Goal: Transaction & Acquisition: Purchase product/service

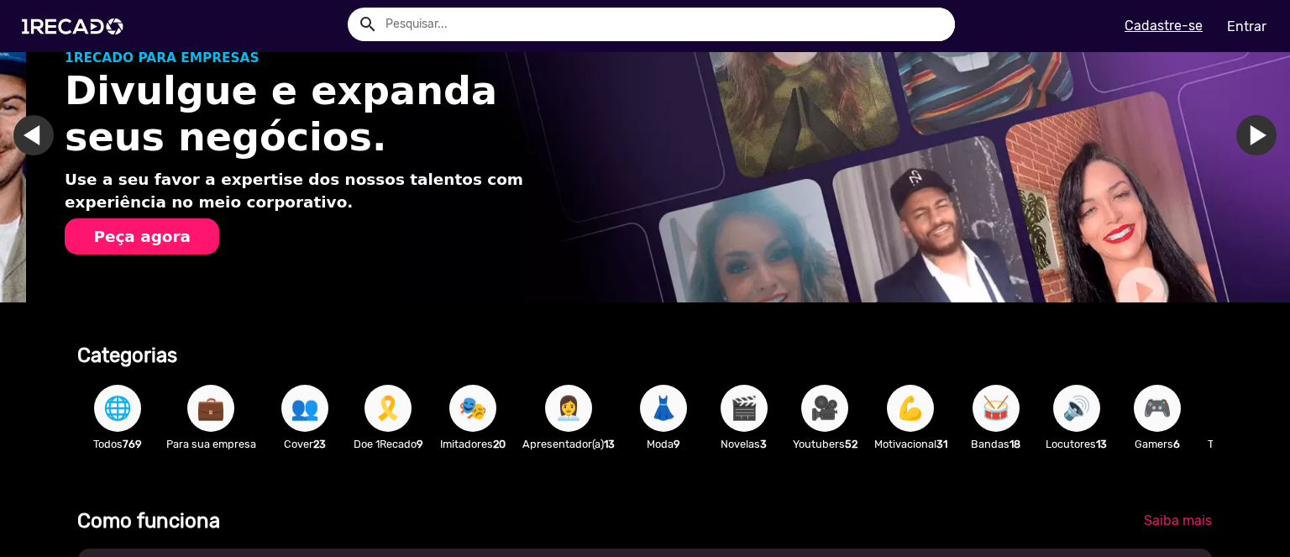
scroll to position [0, 1276]
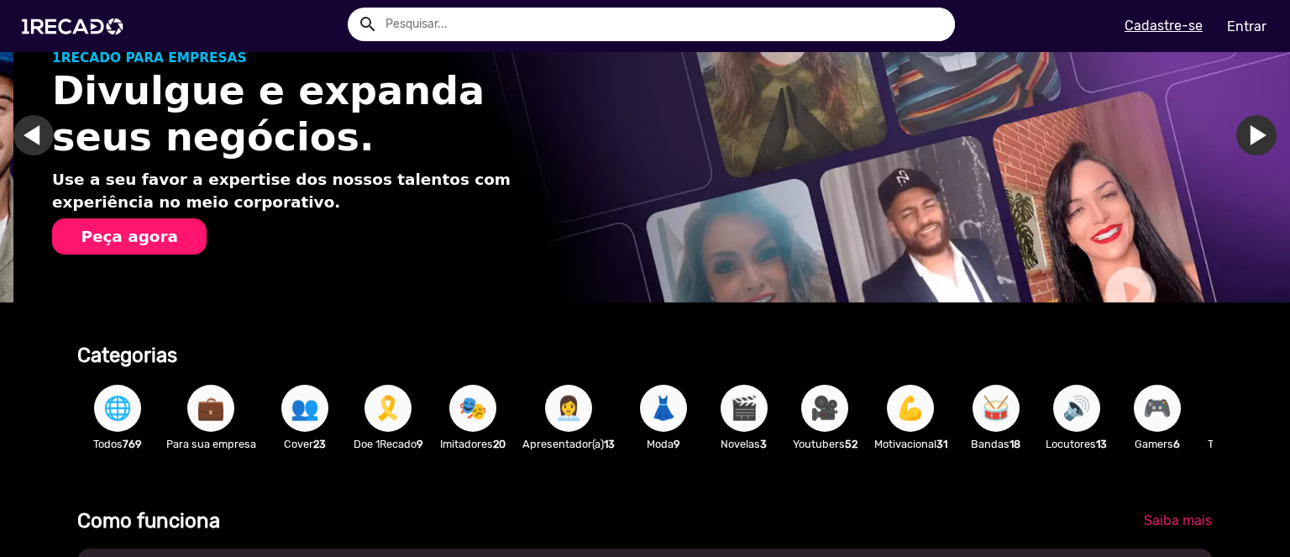
click at [114, 412] on span "🌐" at bounding box center [117, 408] width 29 height 47
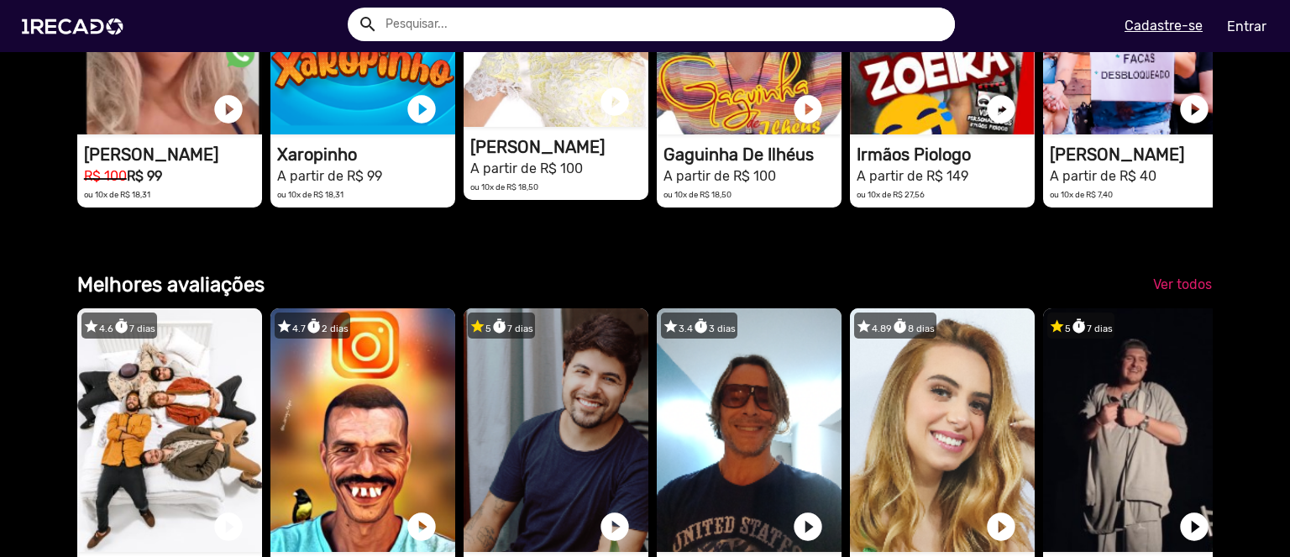
scroll to position [1512, 0]
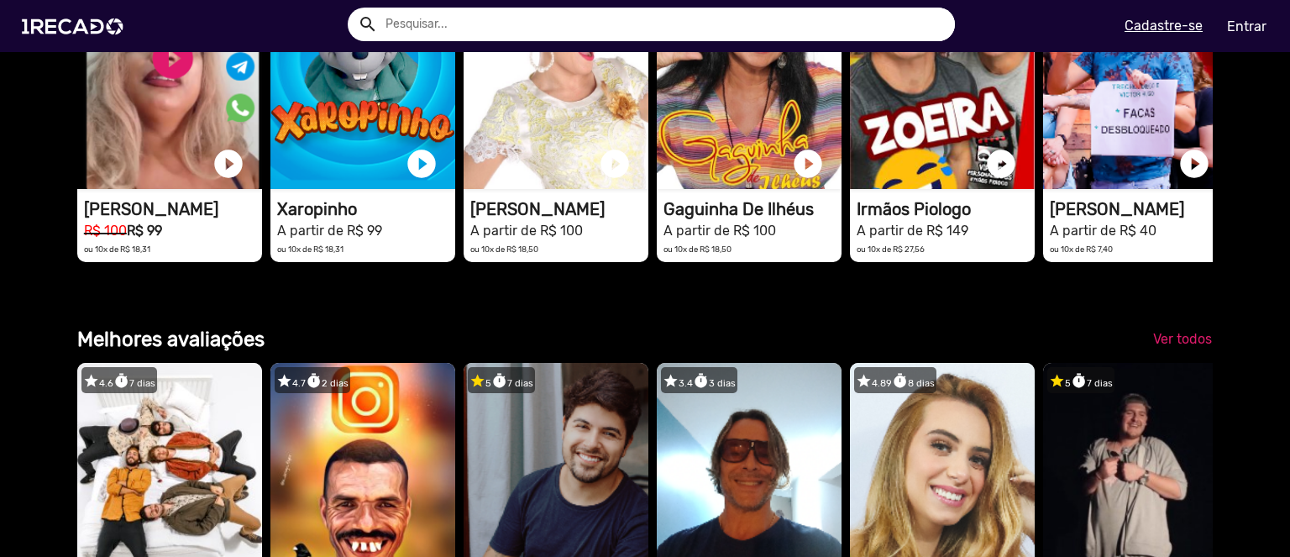
click at [473, 23] on input "text" at bounding box center [664, 25] width 582 height 34
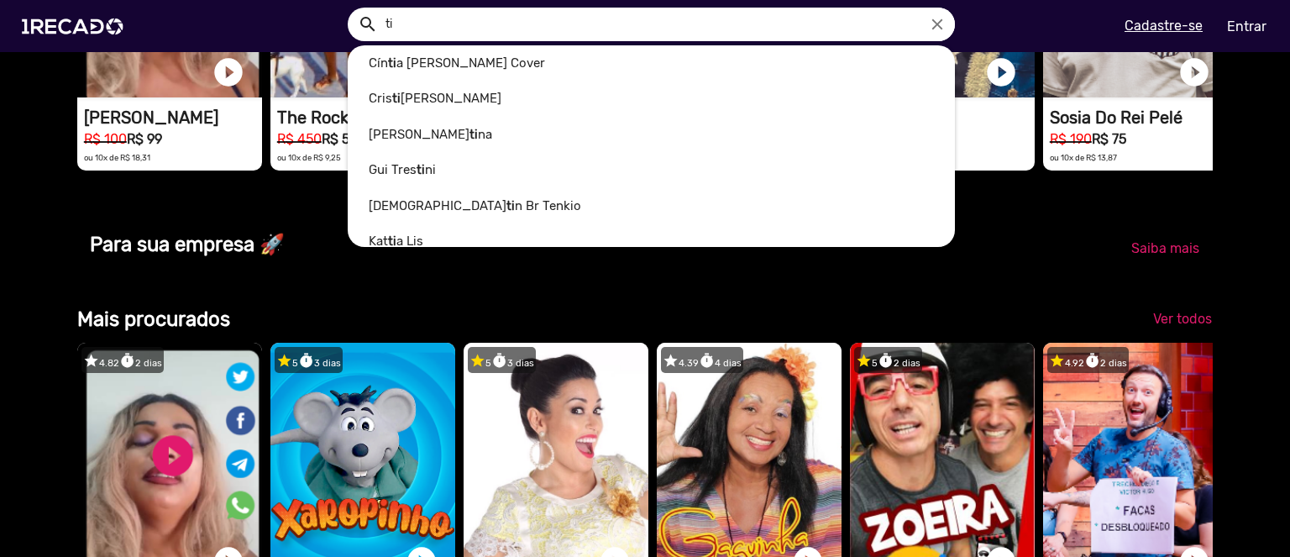
scroll to position [1921, 0]
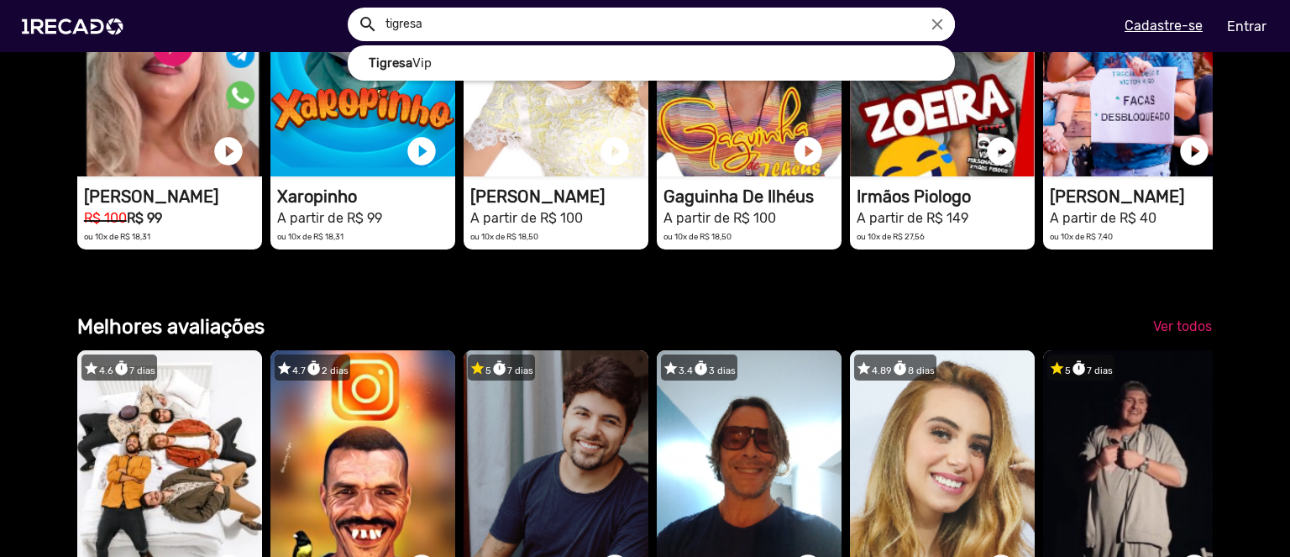
type input "tigresa"
click at [352, 8] on button "search" at bounding box center [366, 22] width 29 height 29
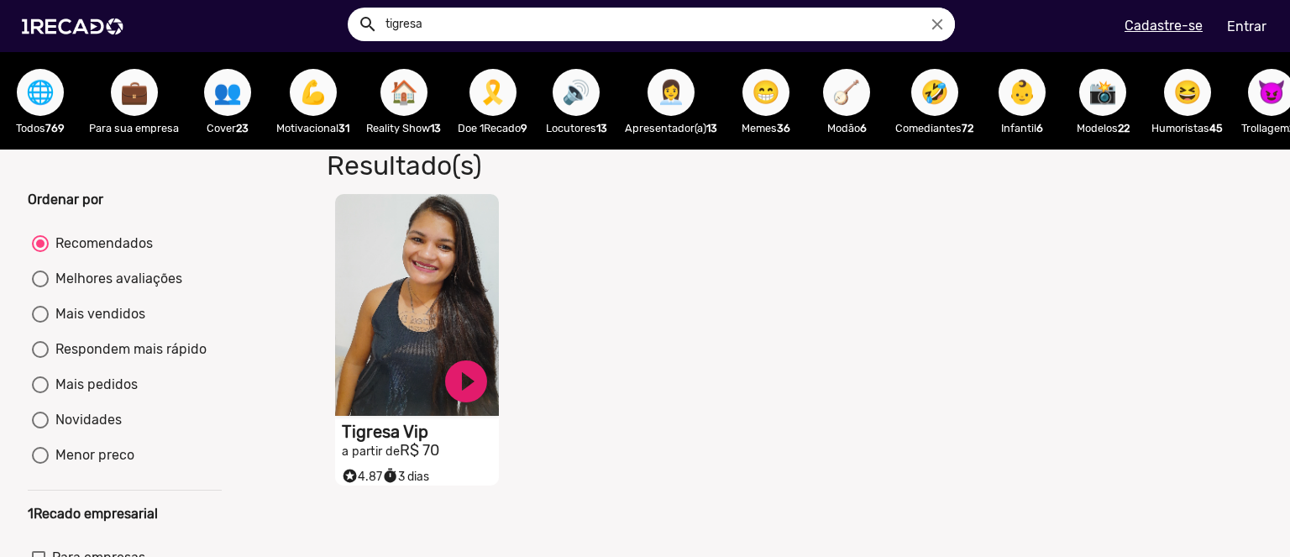
click at [436, 322] on video "S1RECADO vídeos dedicados para fãs e empresas" at bounding box center [417, 305] width 164 height 222
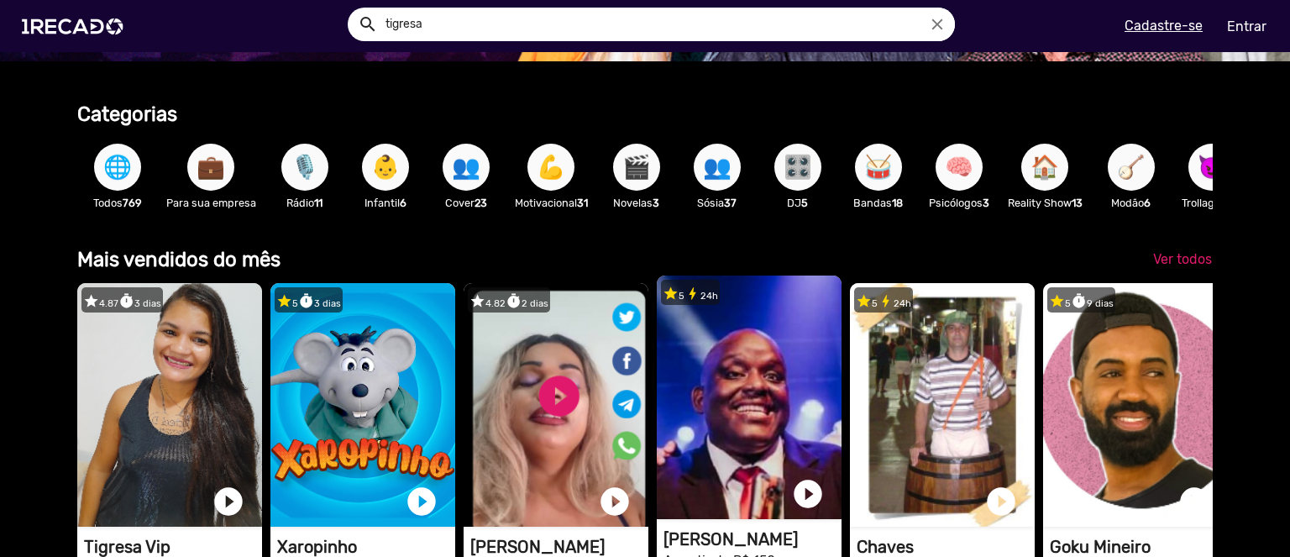
scroll to position [336, 0]
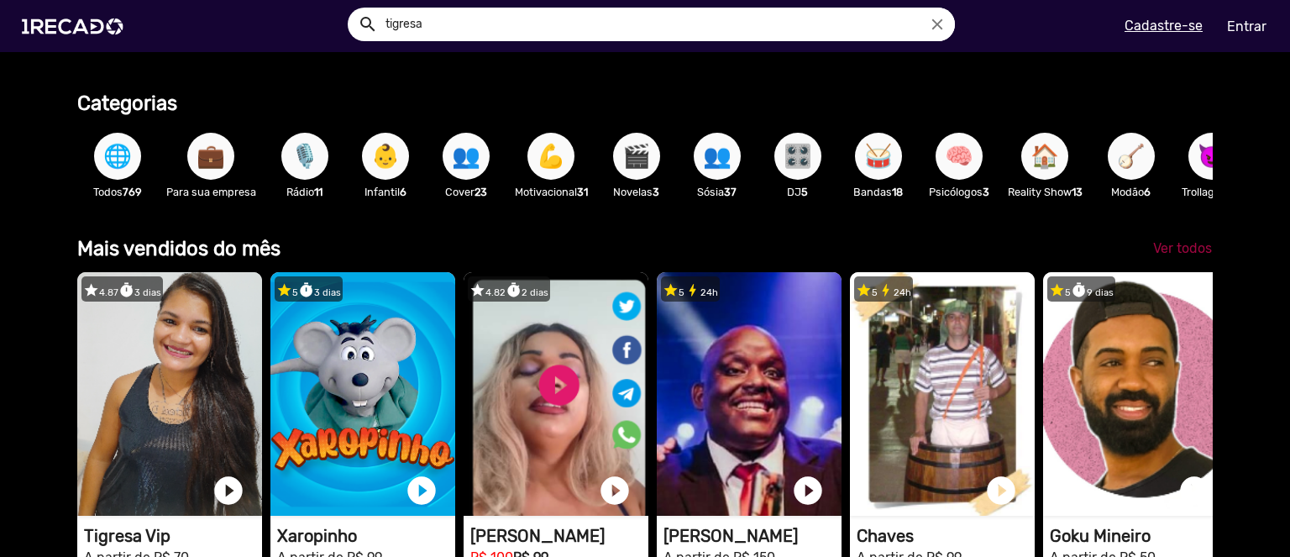
click at [1172, 256] on span "Ver todos" at bounding box center [1182, 248] width 59 height 16
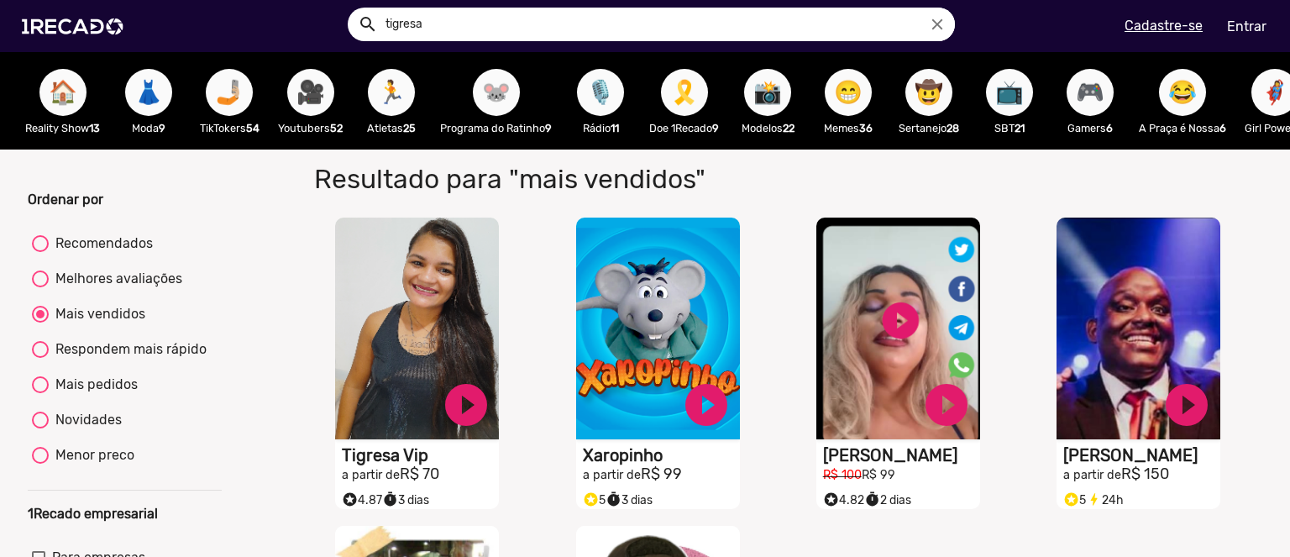
scroll to position [0, 333]
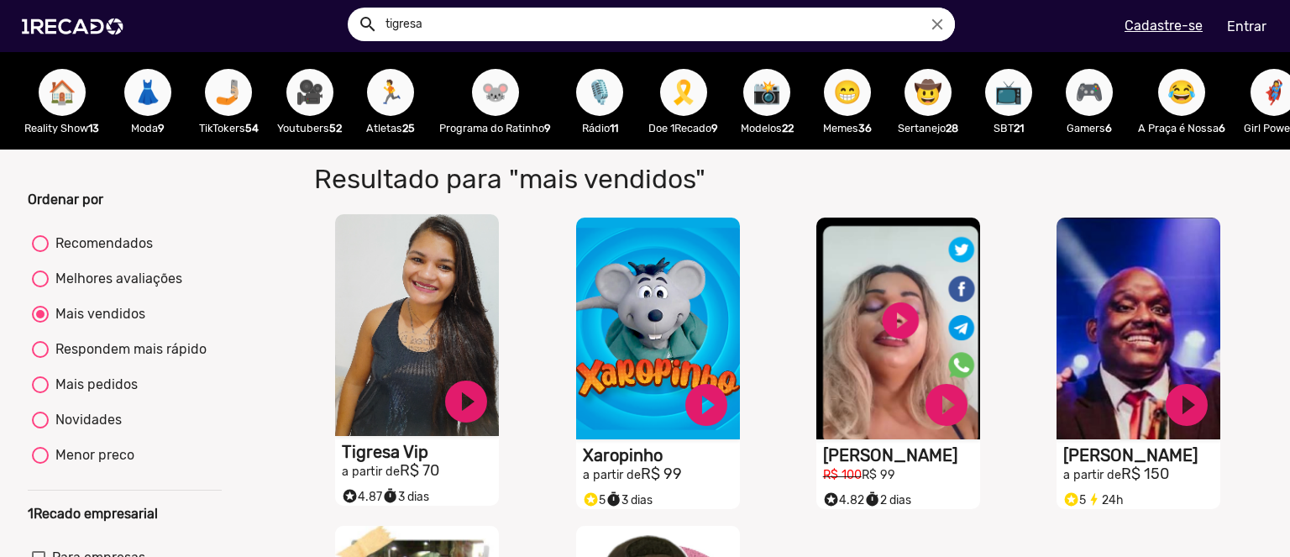
click at [405, 302] on video "S1RECADO vídeos dedicados para fãs e empresas" at bounding box center [417, 325] width 164 height 222
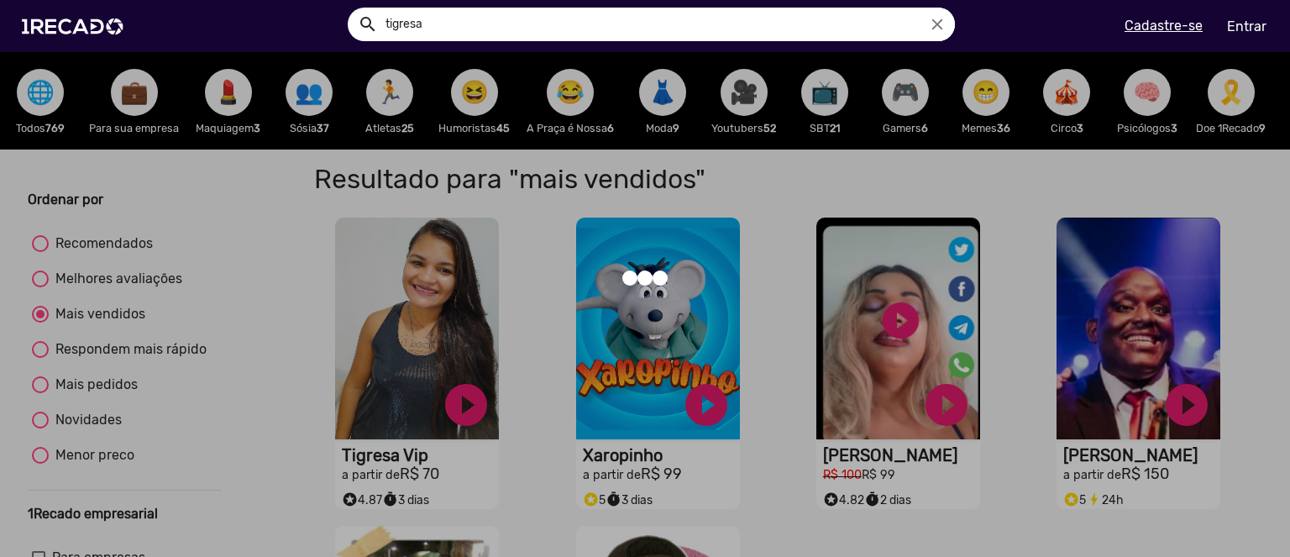
click at [142, 96] on div at bounding box center [645, 278] width 1290 height 557
drag, startPoint x: 1272, startPoint y: 124, endPoint x: 1276, endPoint y: 153, distance: 28.9
click at [1276, 153] on mat-sidenav-content "🌐 Todos 769 💼 Para sua empresa 💄 Maquiagem 3 👥 Sósia 37 🏃 Atletas 25 😆 Humorist…" at bounding box center [645, 278] width 1290 height 557
click at [1263, 224] on div at bounding box center [645, 278] width 1290 height 557
click at [69, 26] on img at bounding box center [76, 26] width 127 height 71
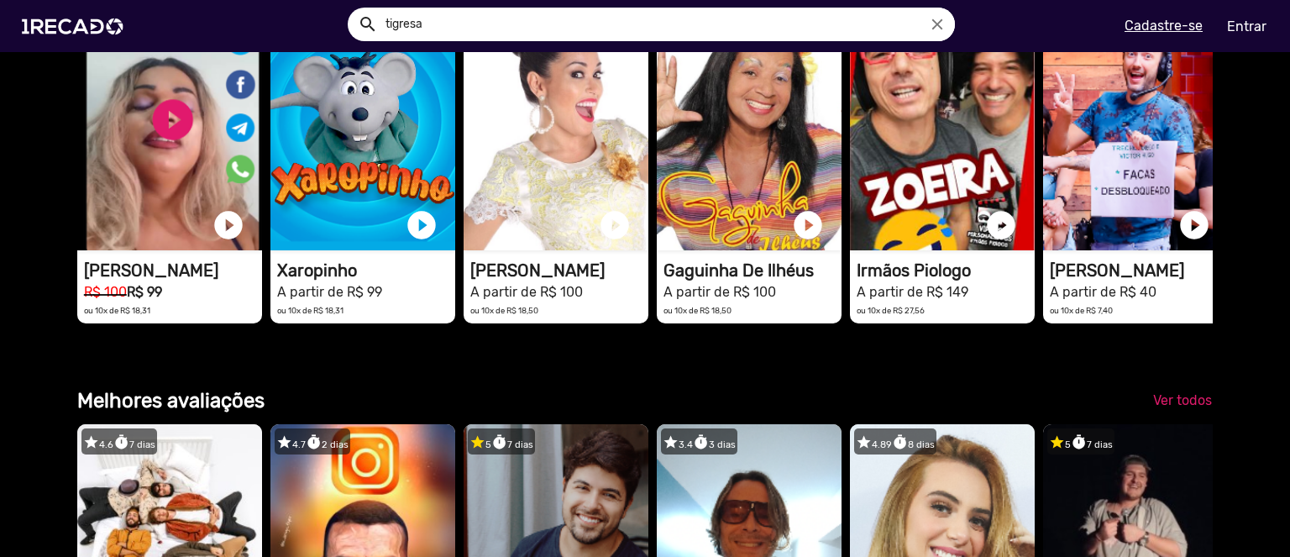
scroll to position [2173, 0]
